Goal: Task Accomplishment & Management: Manage account settings

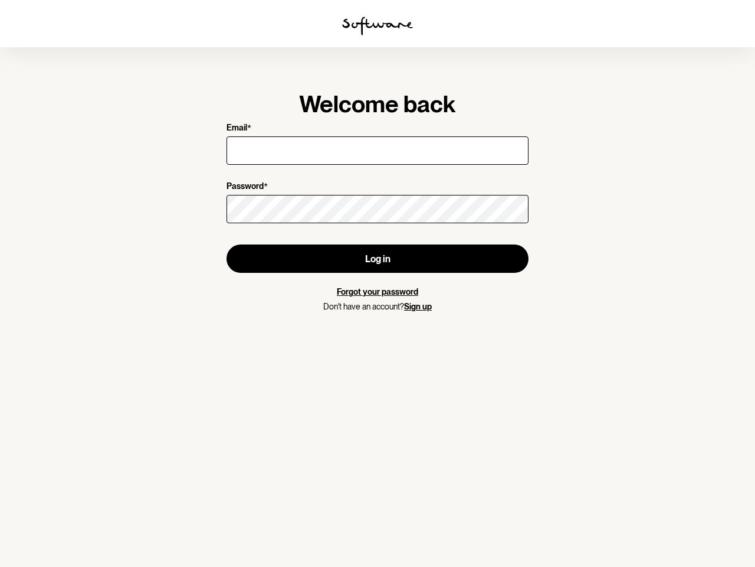
click at [378, 26] on img at bounding box center [377, 26] width 71 height 19
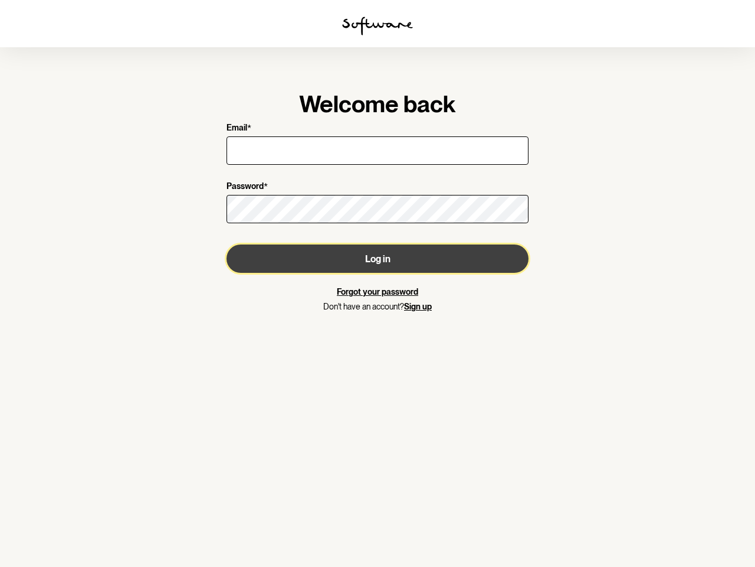
click at [378, 258] on button "Log in" at bounding box center [378, 258] width 302 height 28
